Goal: Information Seeking & Learning: Check status

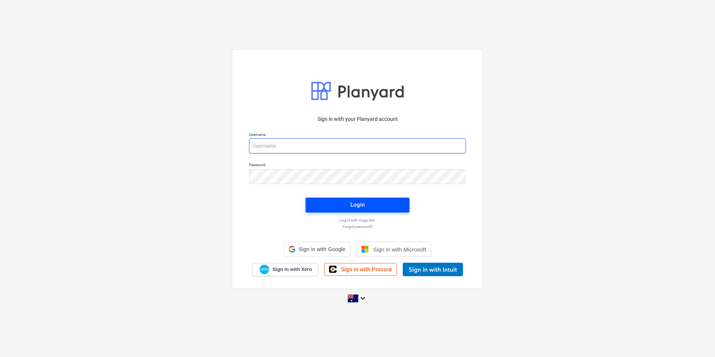
type input "[EMAIL_ADDRESS][DOMAIN_NAME]"
click at [347, 206] on span "Login" at bounding box center [358, 205] width 86 height 10
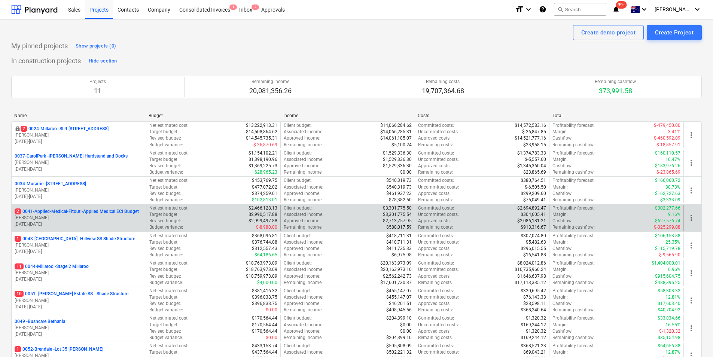
scroll to position [75, 0]
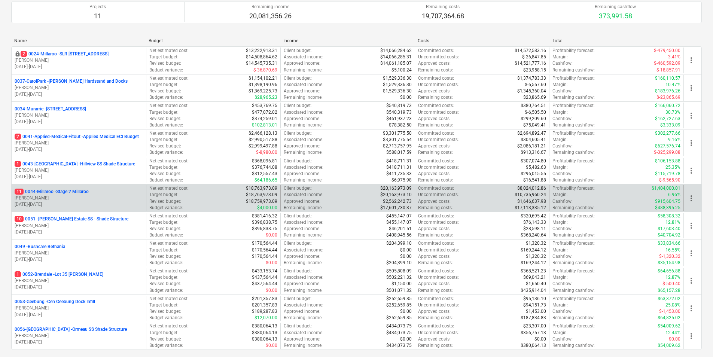
click at [66, 192] on p "11 0044-Millaroo - Stage 2 Millaroo" at bounding box center [52, 192] width 74 height 6
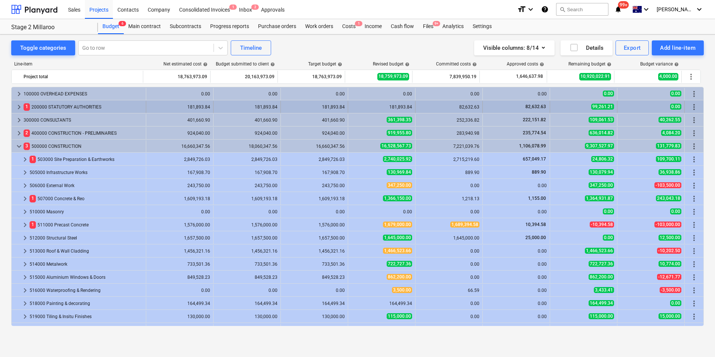
click at [19, 104] on span "keyboard_arrow_right" at bounding box center [19, 106] width 9 height 9
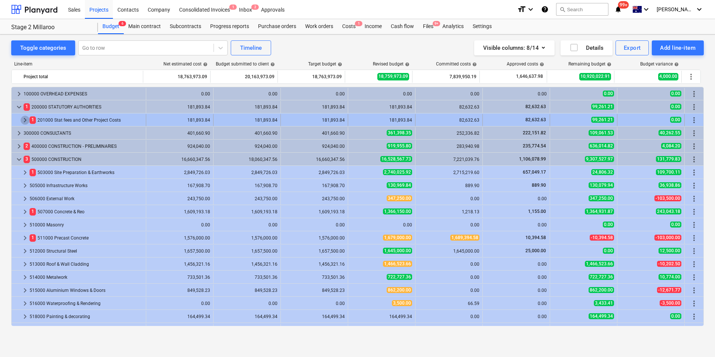
click at [25, 120] on span "keyboard_arrow_right" at bounding box center [25, 120] width 9 height 9
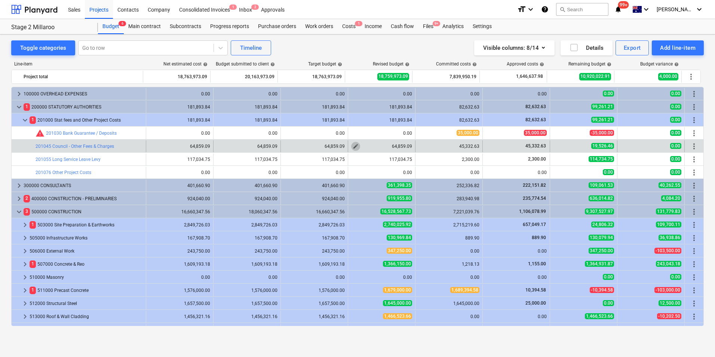
click at [353, 144] on span "edit" at bounding box center [356, 146] width 6 height 6
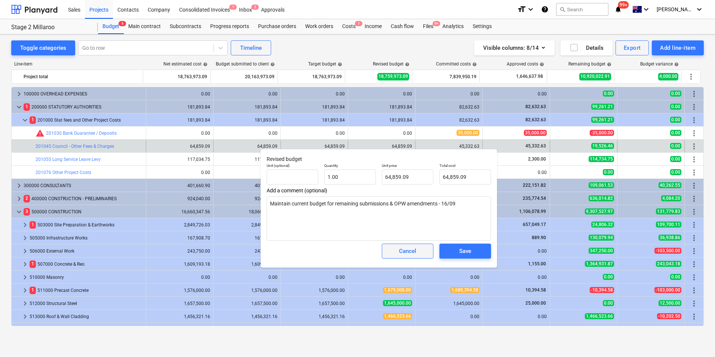
click at [404, 254] on div "Cancel" at bounding box center [407, 251] width 17 height 10
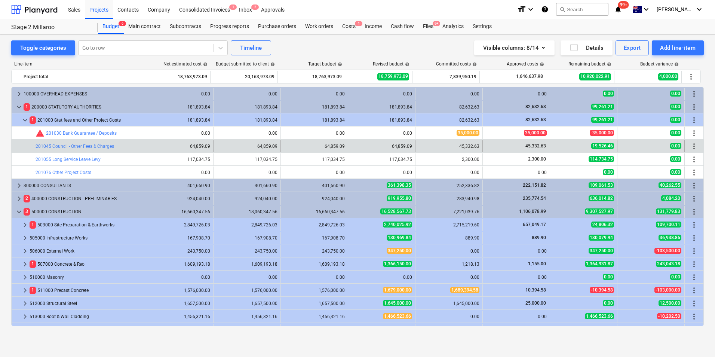
click at [509, 146] on div "45,332.63" at bounding box center [516, 146] width 61 height 6
click at [285, 146] on span "edit" at bounding box center [288, 146] width 6 height 6
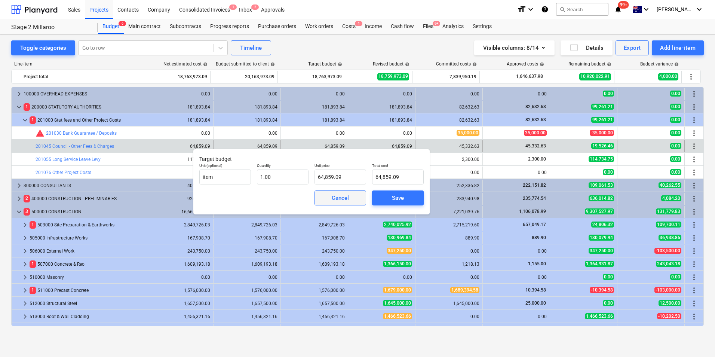
click at [327, 196] on span "Cancel" at bounding box center [340, 198] width 33 height 10
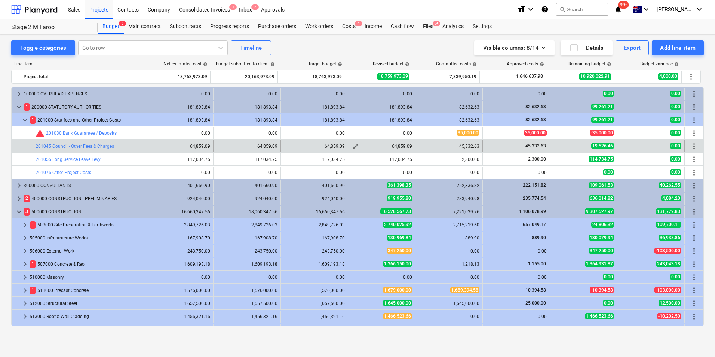
click at [351, 146] on button "edit" at bounding box center [355, 146] width 9 height 9
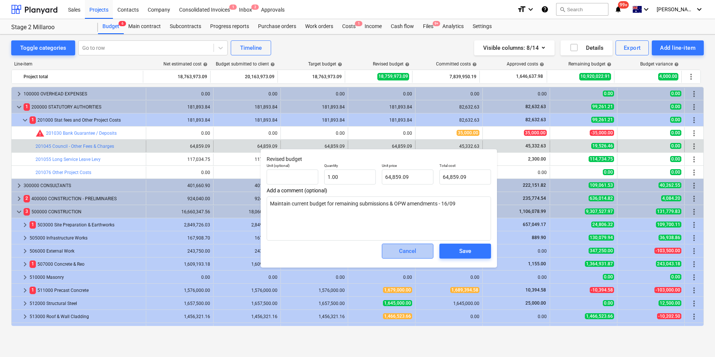
click at [399, 249] on div "Cancel" at bounding box center [407, 251] width 17 height 10
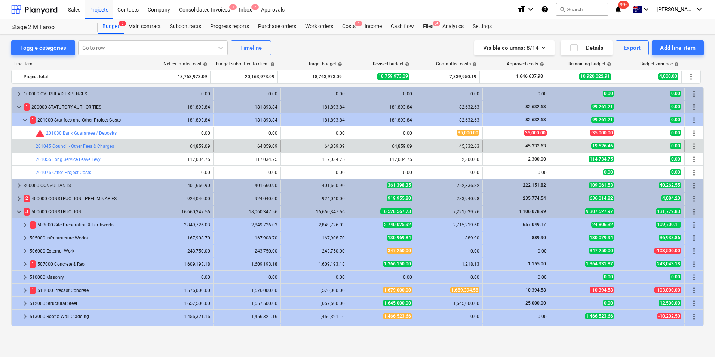
click at [419, 146] on div "45,332.63" at bounding box center [449, 146] width 61 height 5
click at [486, 148] on div "45,332.63" at bounding box center [516, 146] width 61 height 6
click at [82, 148] on link "201045 Council - Other Fees & Charges" at bounding box center [75, 146] width 79 height 5
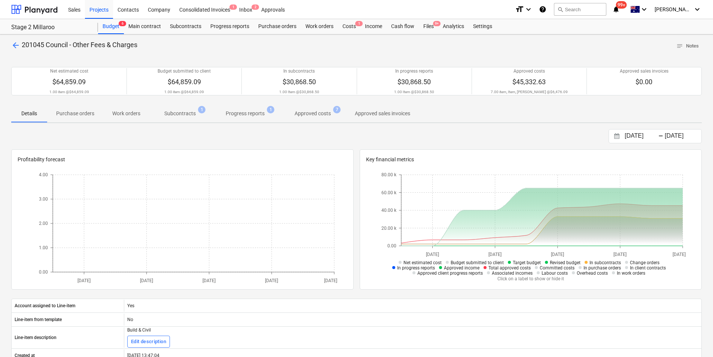
click at [322, 110] on p "Approved costs" at bounding box center [312, 114] width 36 height 8
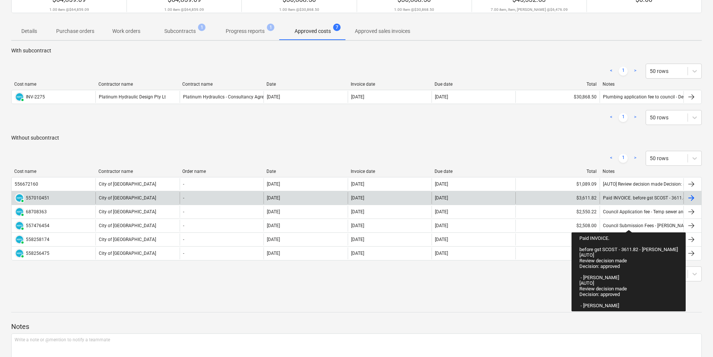
scroll to position [95, 0]
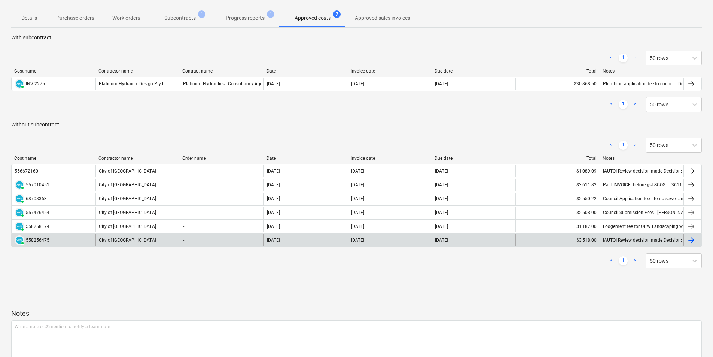
click at [570, 241] on div "$3,518.00" at bounding box center [557, 240] width 84 height 12
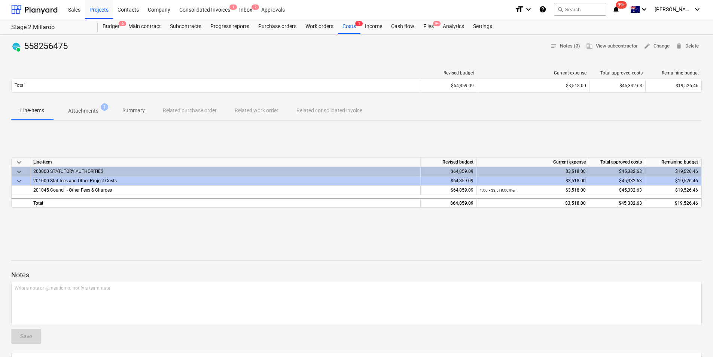
click at [83, 106] on span "Attachments 1" at bounding box center [83, 110] width 60 height 13
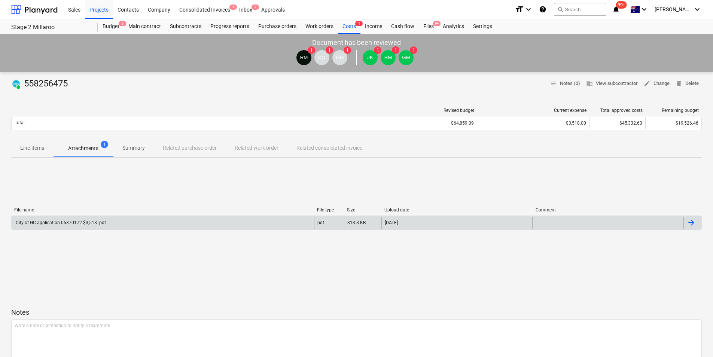
click at [57, 221] on div "City of GC application 05370172 $3,518 .pdf" at bounding box center [60, 222] width 91 height 5
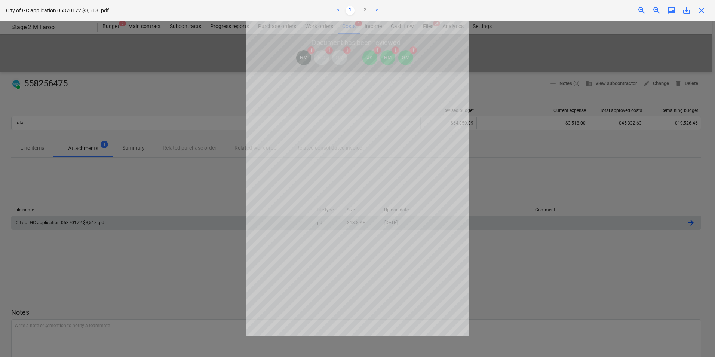
click at [702, 16] on div "City of GC application 05370172 $3,518 .pdf < 1 2 > zoom_in zoom_out chat 0 sav…" at bounding box center [357, 10] width 715 height 21
click at [702, 10] on span "close" at bounding box center [701, 10] width 9 height 9
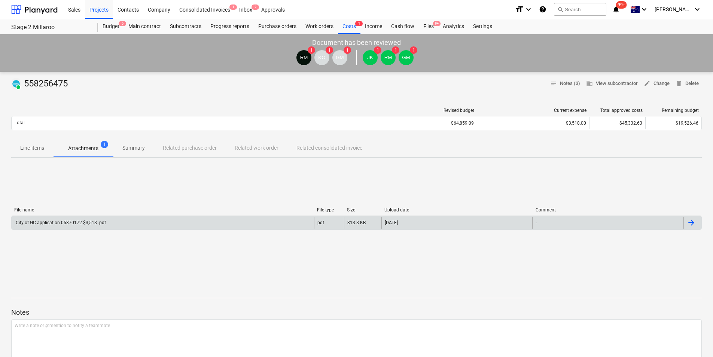
click at [90, 148] on p "Attachments" at bounding box center [83, 148] width 30 height 8
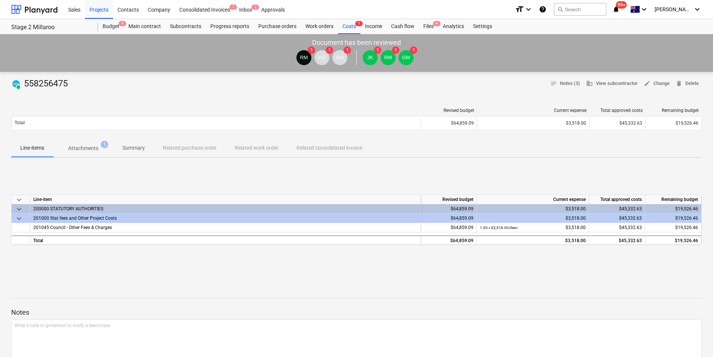
click at [85, 144] on span "Attachments 1" at bounding box center [83, 147] width 60 height 13
click at [76, 146] on p "Attachments" at bounding box center [83, 148] width 30 height 8
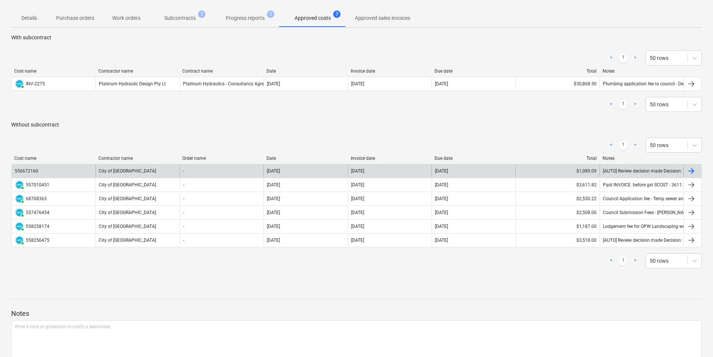
click at [591, 169] on div "$1,089.09" at bounding box center [557, 171] width 84 height 12
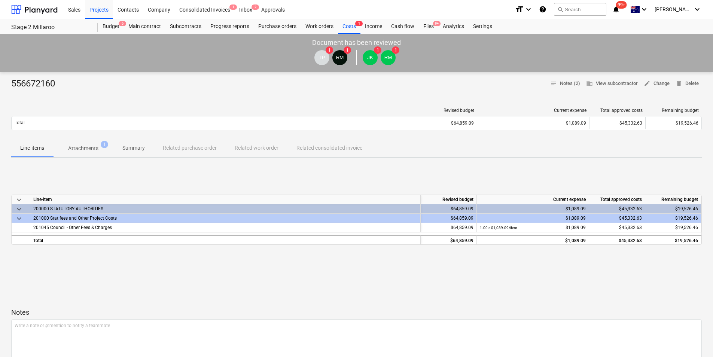
click at [85, 147] on p "Attachments" at bounding box center [83, 148] width 30 height 8
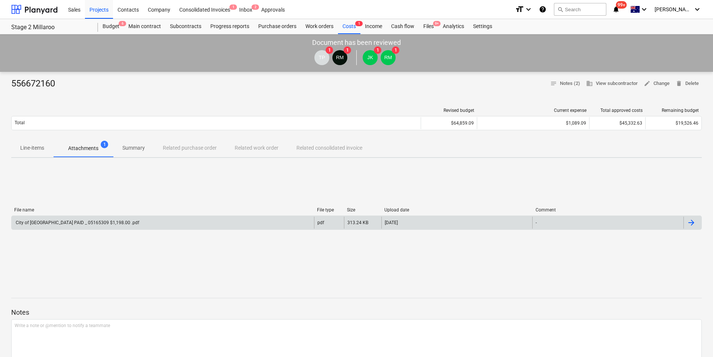
click at [70, 221] on div "City of [GEOGRAPHIC_DATA] PAID _ 05165309 $1,198.00 .pdf" at bounding box center [77, 222] width 125 height 5
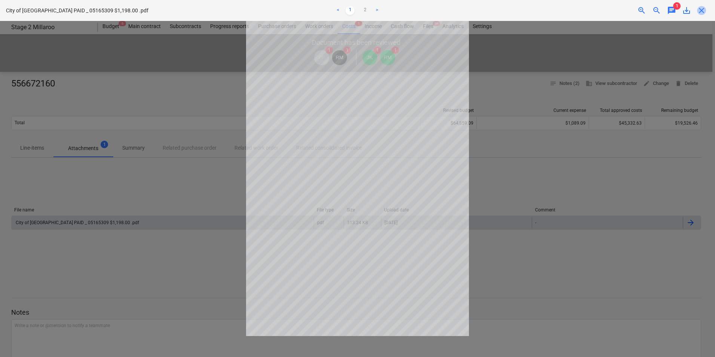
click at [702, 11] on span "close" at bounding box center [701, 10] width 9 height 9
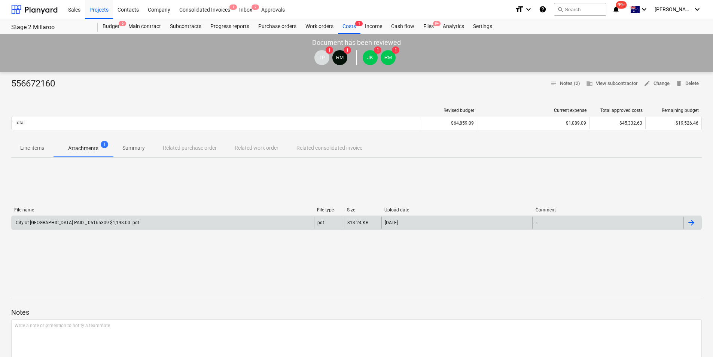
click at [95, 151] on p "Attachments" at bounding box center [83, 148] width 30 height 8
click at [85, 221] on div "City of [GEOGRAPHIC_DATA] PAID _ 05165309 $1,198.00 .pdf" at bounding box center [77, 222] width 125 height 5
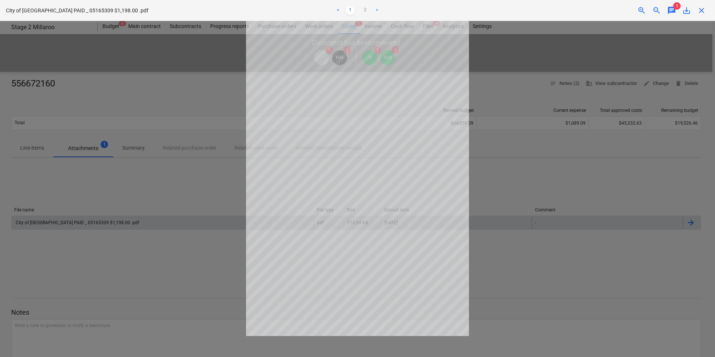
drag, startPoint x: 704, startPoint y: 12, endPoint x: 689, endPoint y: 15, distance: 14.4
click at [704, 12] on span "close" at bounding box center [701, 10] width 9 height 9
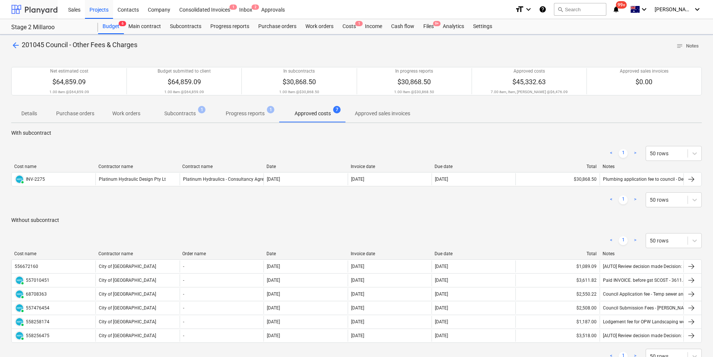
scroll to position [95, 0]
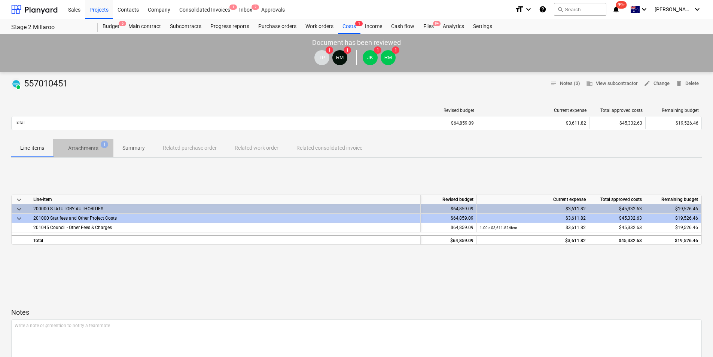
click at [93, 147] on p "Attachments" at bounding box center [83, 148] width 30 height 8
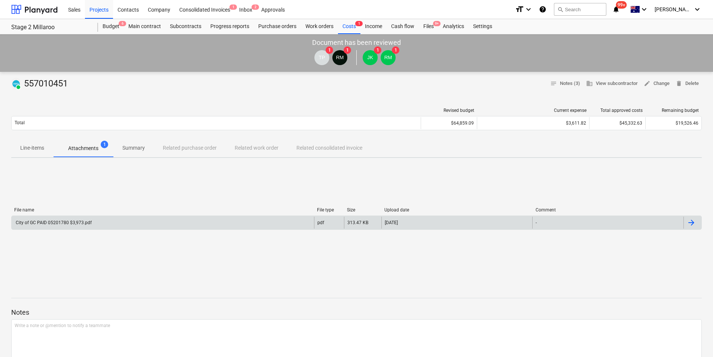
click at [59, 223] on div "City of GC PAID 05201780 $3,973.pdf" at bounding box center [53, 222] width 77 height 5
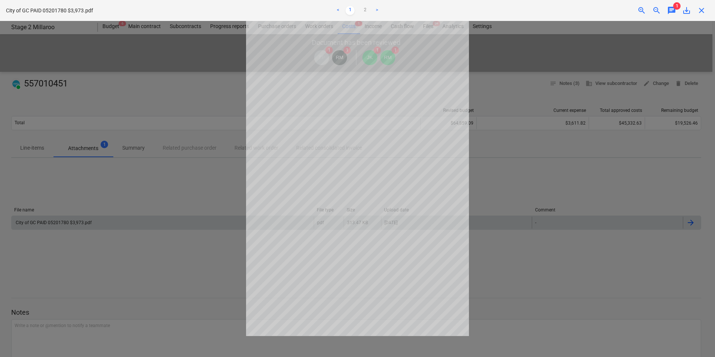
click at [699, 9] on span "close" at bounding box center [701, 10] width 9 height 9
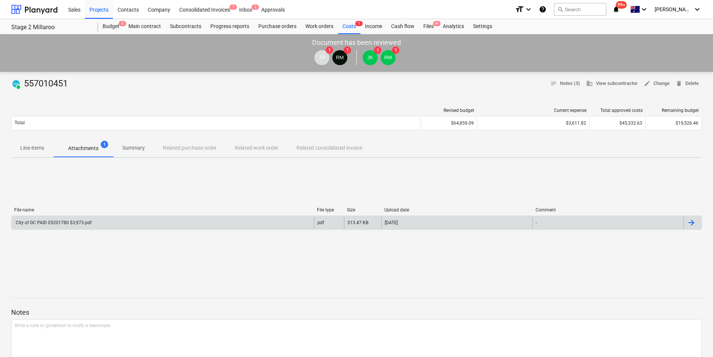
click at [84, 150] on p "Attachments" at bounding box center [83, 148] width 30 height 8
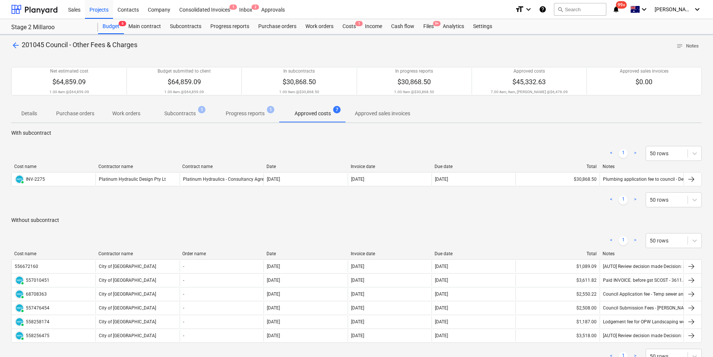
scroll to position [95, 0]
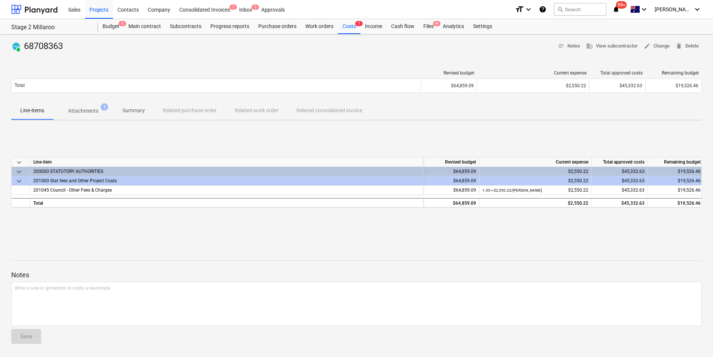
click at [81, 76] on div at bounding box center [216, 72] width 410 height 5
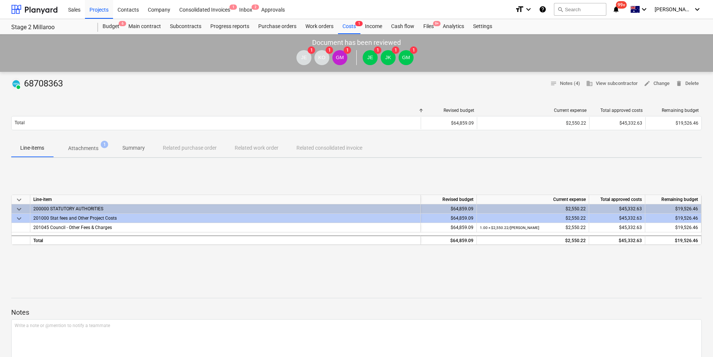
click at [87, 148] on p "Attachments" at bounding box center [83, 148] width 30 height 8
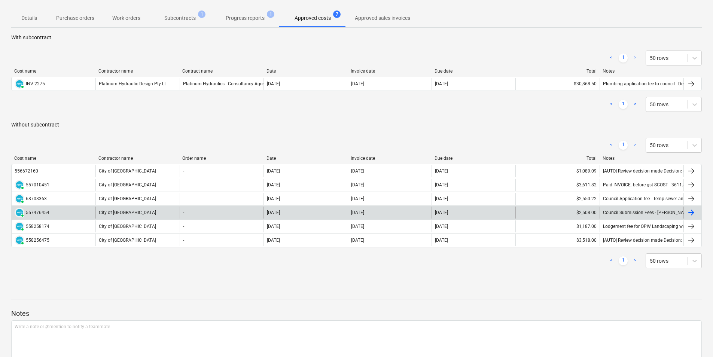
click at [139, 208] on div "City of [GEOGRAPHIC_DATA]" at bounding box center [137, 212] width 84 height 12
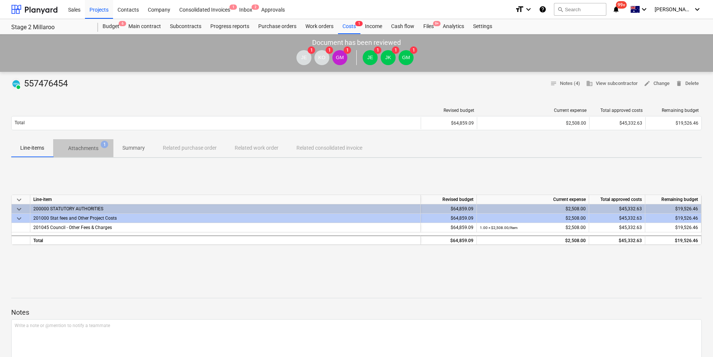
click at [87, 144] on span "Attachments 1" at bounding box center [83, 147] width 60 height 13
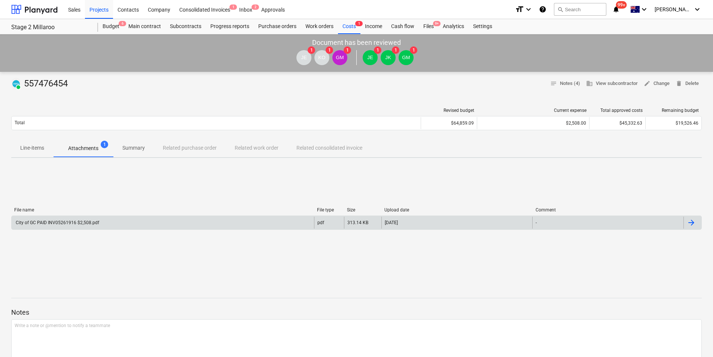
click at [72, 222] on div "City of GC PAID INV05261916 $2,508.pdf" at bounding box center [57, 222] width 85 height 5
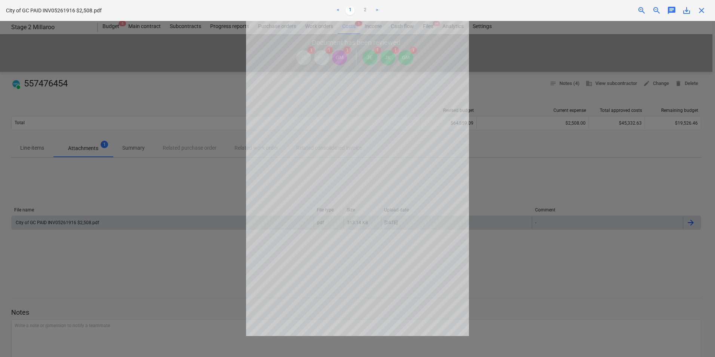
click at [698, 6] on span "close" at bounding box center [701, 10] width 9 height 9
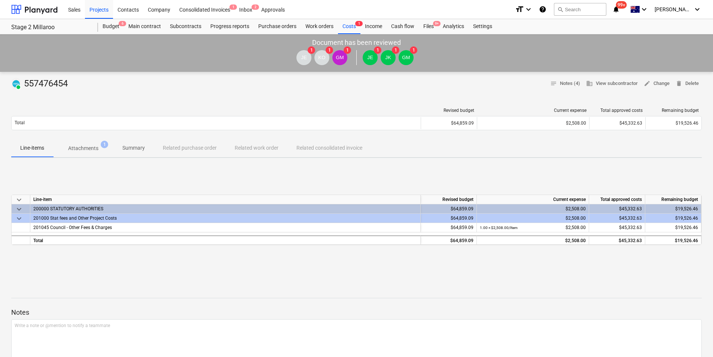
scroll to position [95, 0]
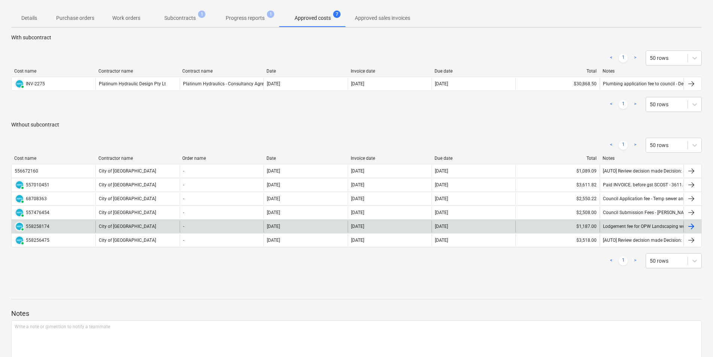
click at [616, 223] on div "Lodgement fee for OPW Landscaping works - [PERSON_NAME] [AUTO] Review decision …" at bounding box center [641, 226] width 84 height 12
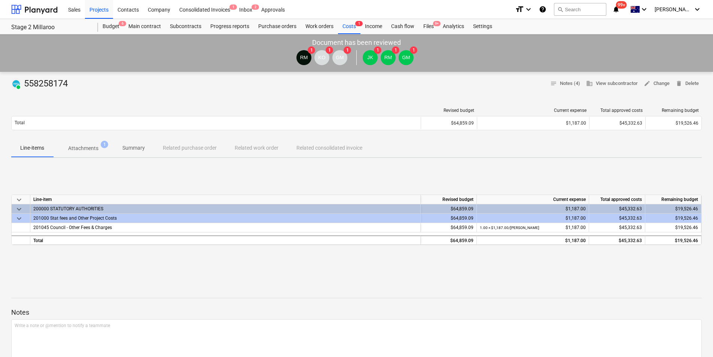
click at [77, 149] on p "Attachments" at bounding box center [83, 148] width 30 height 8
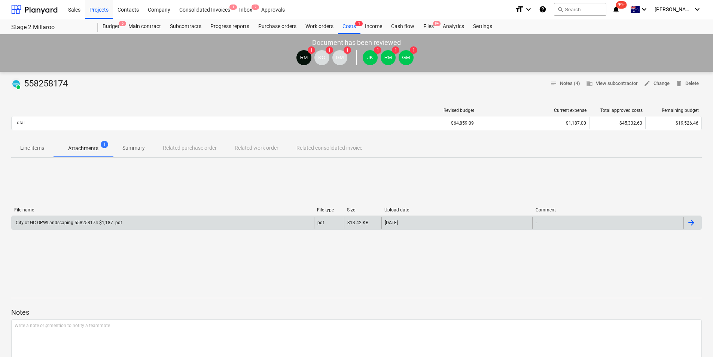
click at [36, 223] on div "City of GC OPWLandscaping 558258174 $1,187 .pdf" at bounding box center [68, 222] width 107 height 5
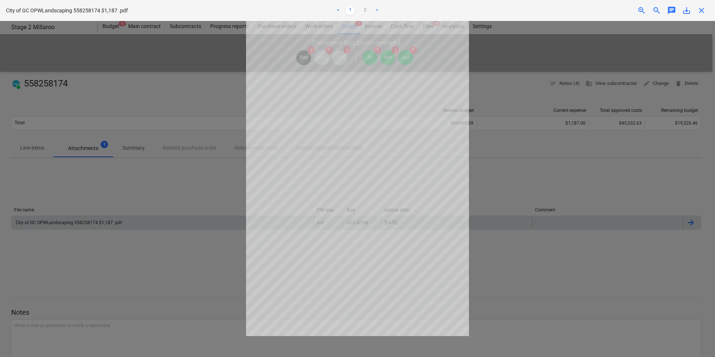
click at [703, 10] on span "close" at bounding box center [701, 10] width 9 height 9
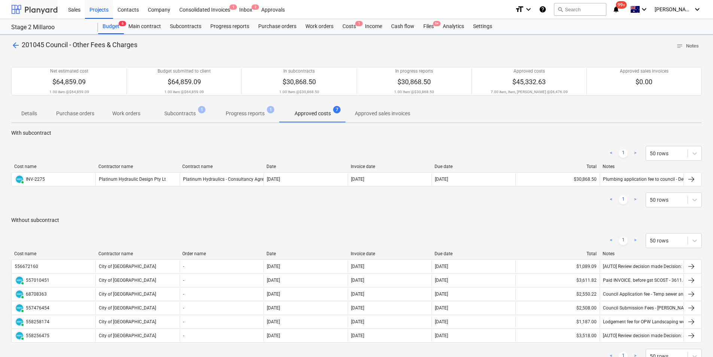
scroll to position [95, 0]
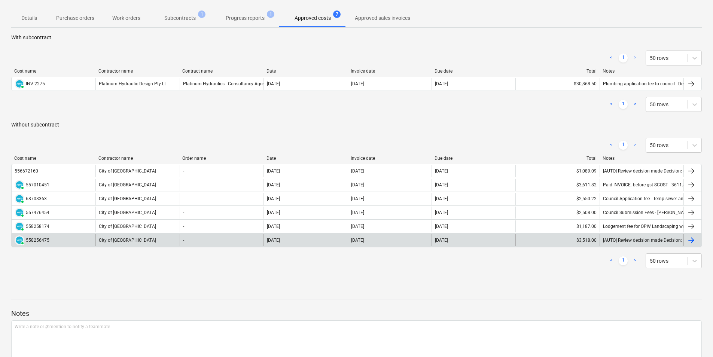
click at [54, 236] on div "PAID 558256475" at bounding box center [54, 240] width 84 height 12
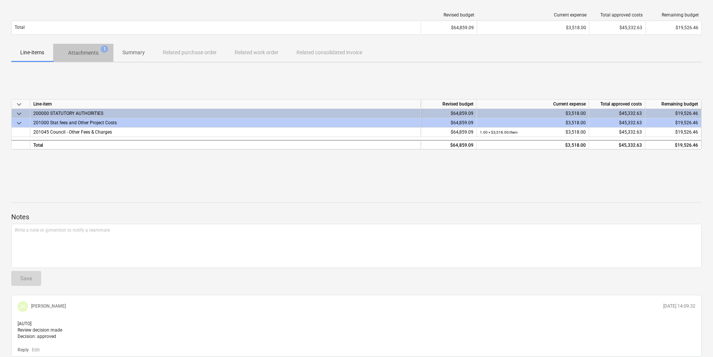
click at [94, 53] on p "Attachments" at bounding box center [83, 53] width 30 height 8
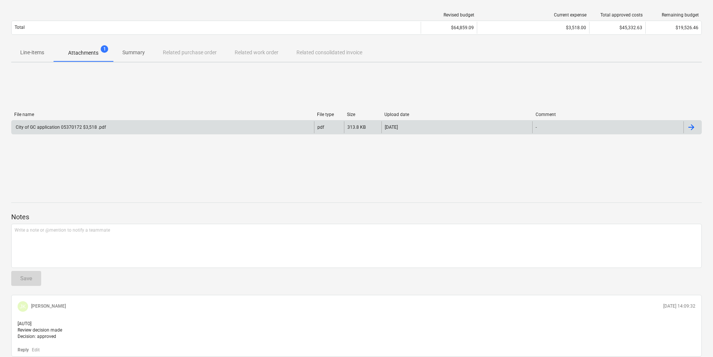
click at [62, 126] on div "City of GC application 05370172 $3,518 .pdf" at bounding box center [60, 127] width 91 height 5
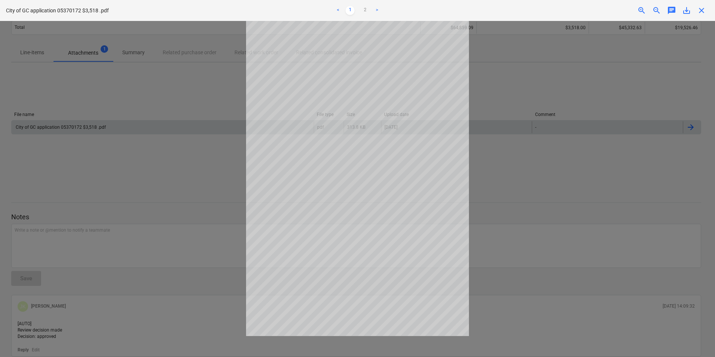
click at [702, 9] on span "close" at bounding box center [701, 10] width 9 height 9
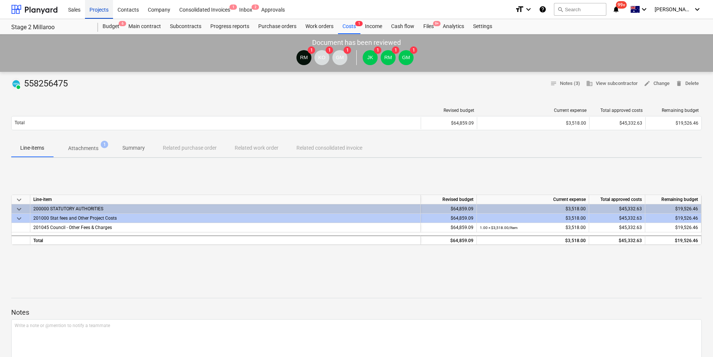
click at [102, 13] on div "Projects" at bounding box center [99, 9] width 28 height 19
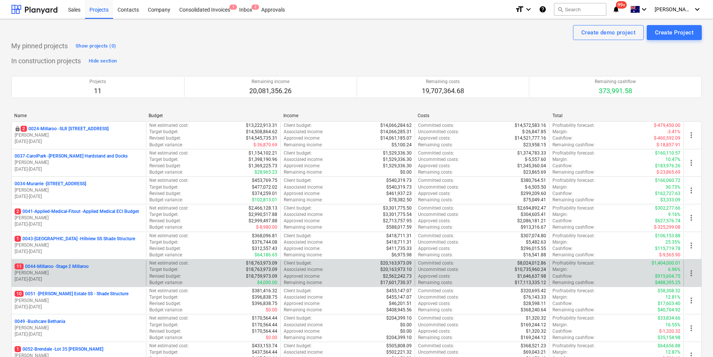
click at [73, 266] on p "11 0044-Millaroo - Stage 2 Millaroo" at bounding box center [52, 266] width 74 height 6
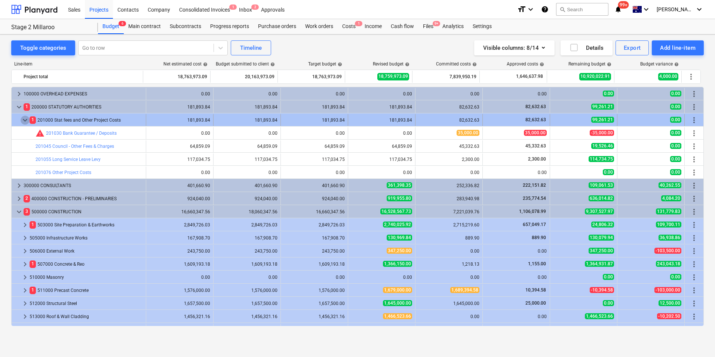
click at [22, 119] on span "keyboard_arrow_down" at bounding box center [25, 120] width 9 height 9
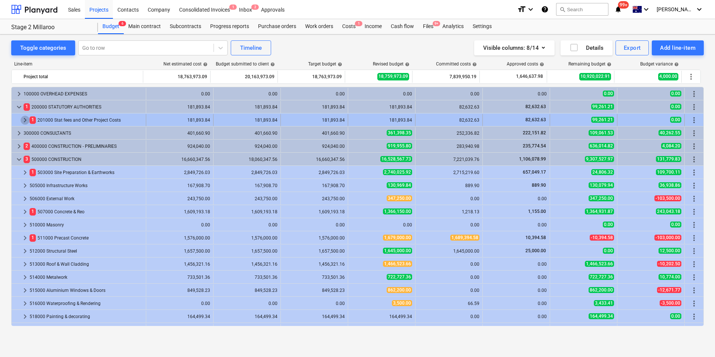
click at [25, 119] on span "keyboard_arrow_right" at bounding box center [25, 120] width 9 height 9
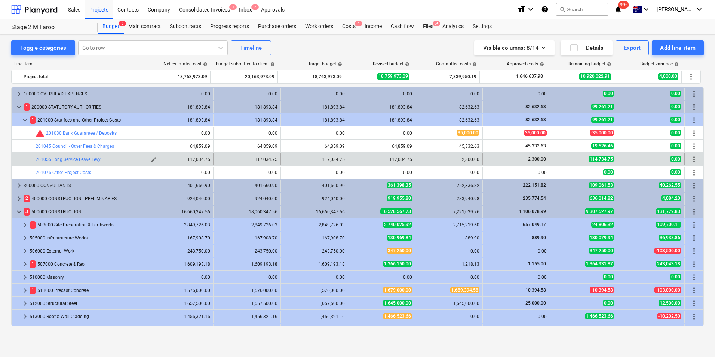
click at [151, 159] on span "edit" at bounding box center [154, 159] width 6 height 6
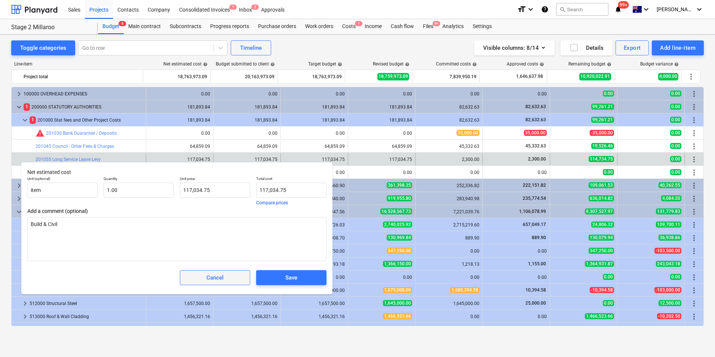
click at [200, 277] on span "Cancel" at bounding box center [215, 278] width 52 height 10
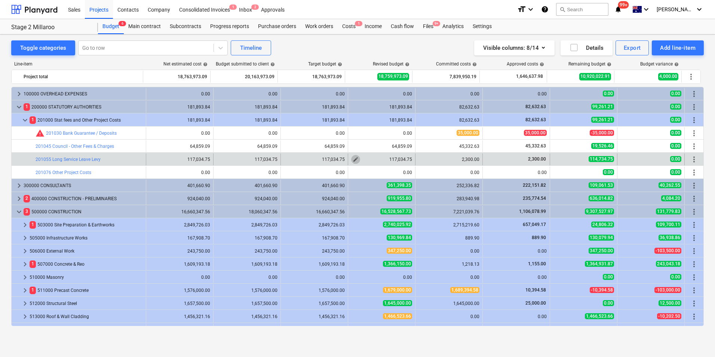
click at [353, 157] on span "edit" at bounding box center [356, 159] width 6 height 6
type textarea "x"
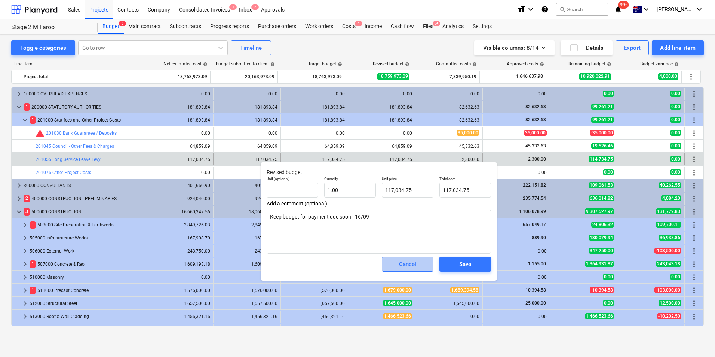
click at [401, 266] on div "Cancel" at bounding box center [407, 264] width 17 height 10
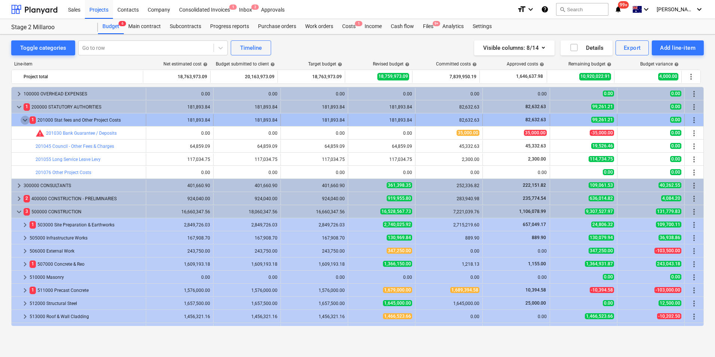
click at [25, 119] on span "keyboard_arrow_down" at bounding box center [25, 120] width 9 height 9
